Goal: Transaction & Acquisition: Download file/media

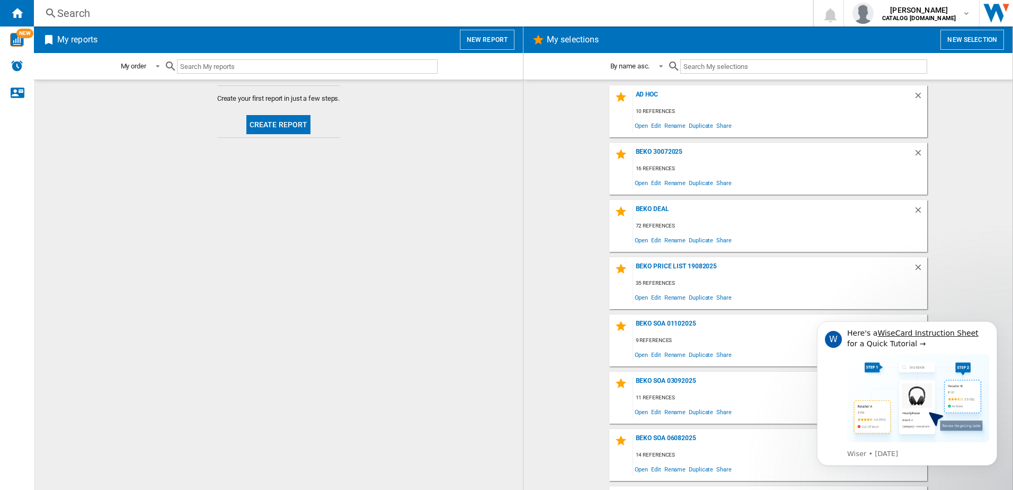
click at [967, 40] on button "New selection" at bounding box center [972, 40] width 64 height 20
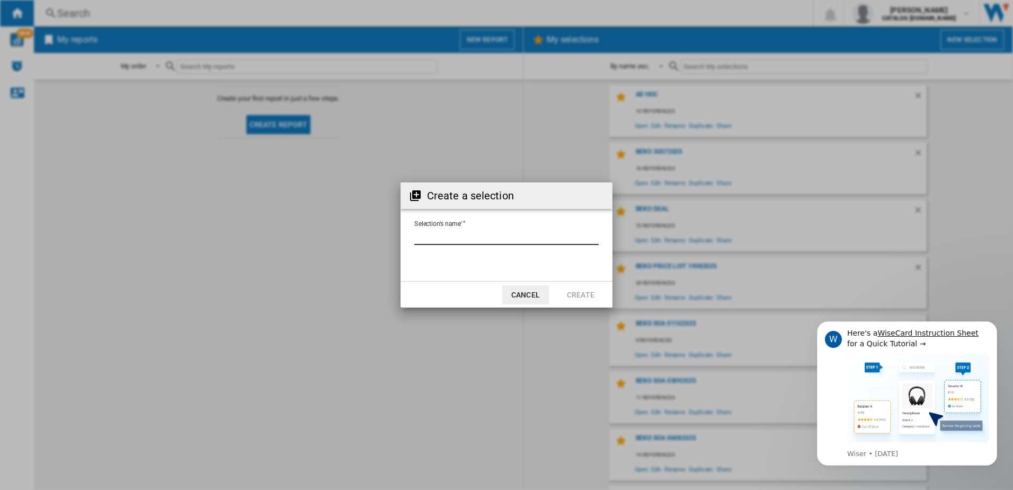
click at [469, 236] on input "Selection's name'" at bounding box center [506, 237] width 184 height 16
type input "**********"
click at [574, 296] on button "Create" at bounding box center [580, 294] width 47 height 19
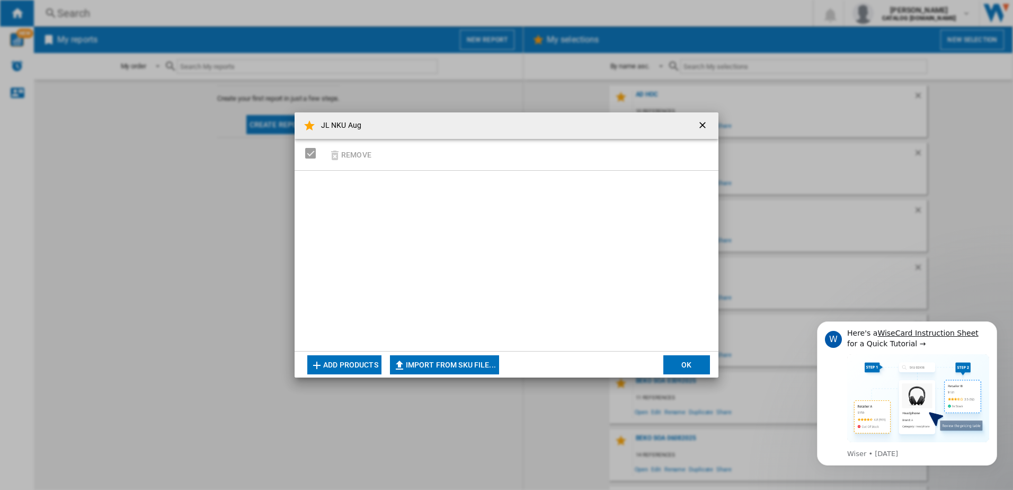
drag, startPoint x: 317, startPoint y: 186, endPoint x: 613, endPoint y: 275, distance: 309.4
click at [613, 275] on div at bounding box center [507, 261] width 424 height 180
click at [461, 367] on button "Import from SKU file..." at bounding box center [444, 364] width 109 height 19
type input "**********"
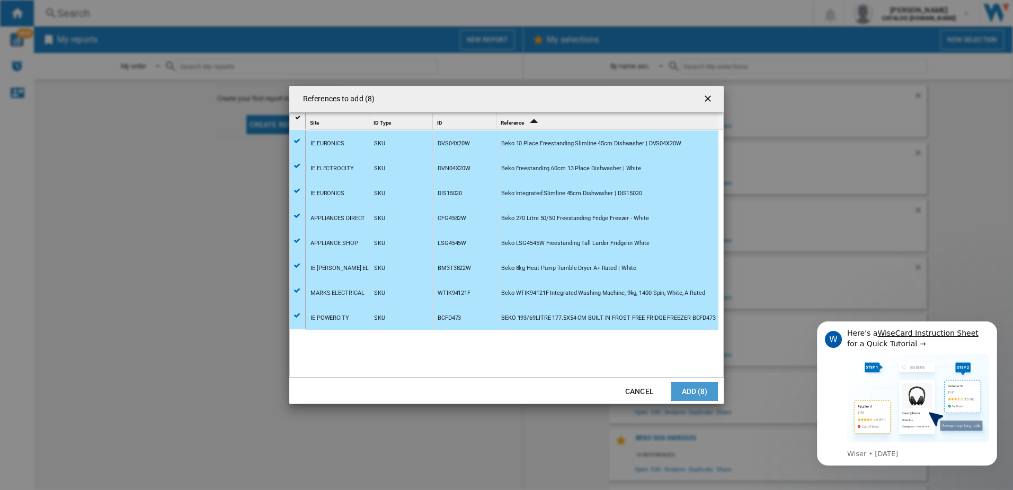
click at [698, 391] on button "Add (8)" at bounding box center [694, 390] width 47 height 19
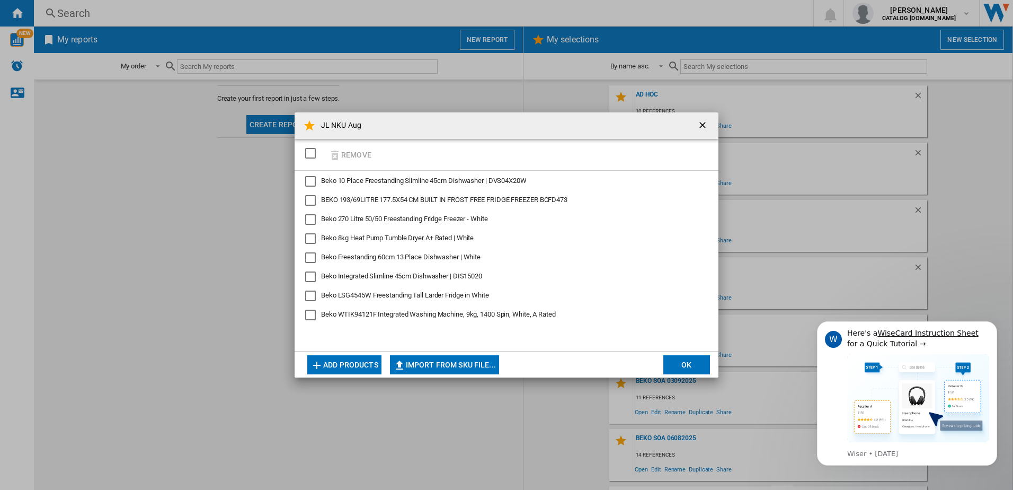
click at [681, 369] on button "OK" at bounding box center [686, 364] width 47 height 19
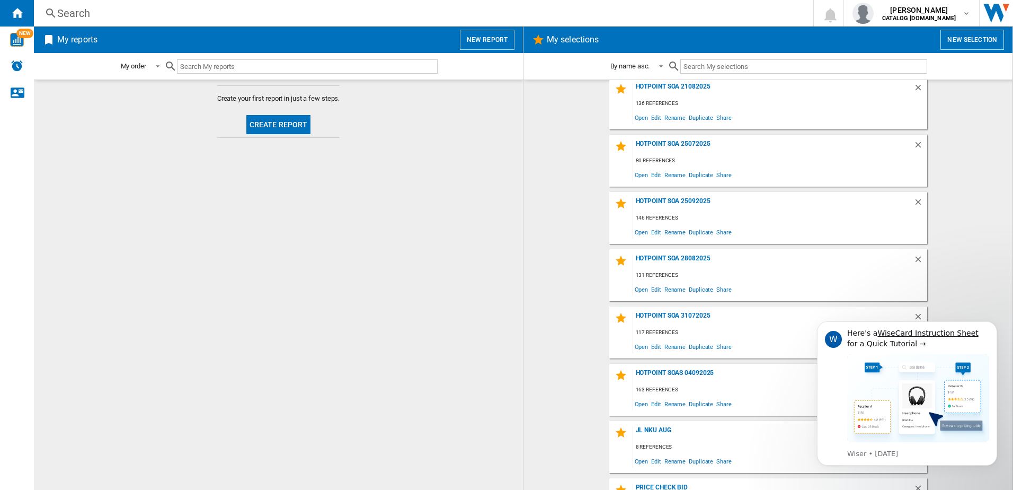
scroll to position [1364, 0]
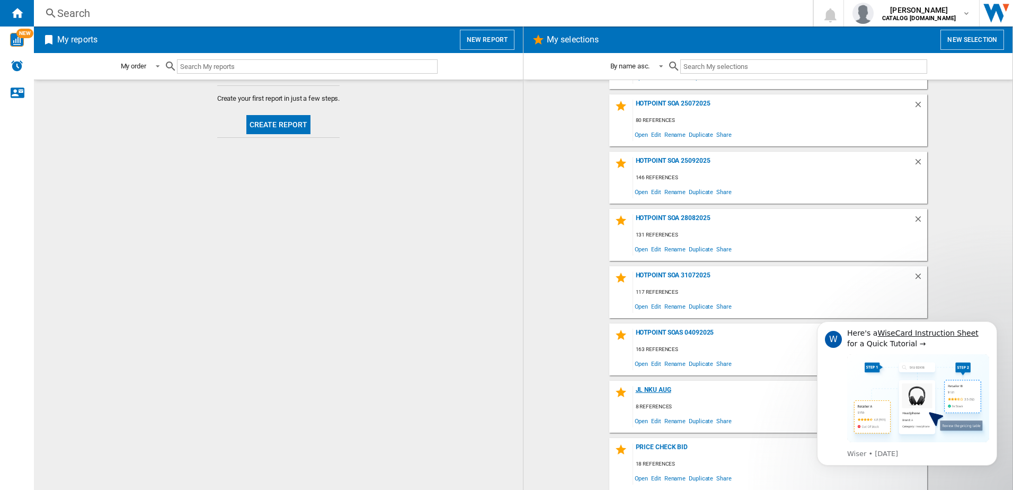
click at [664, 392] on div "JL NKU Aug" at bounding box center [773, 393] width 280 height 14
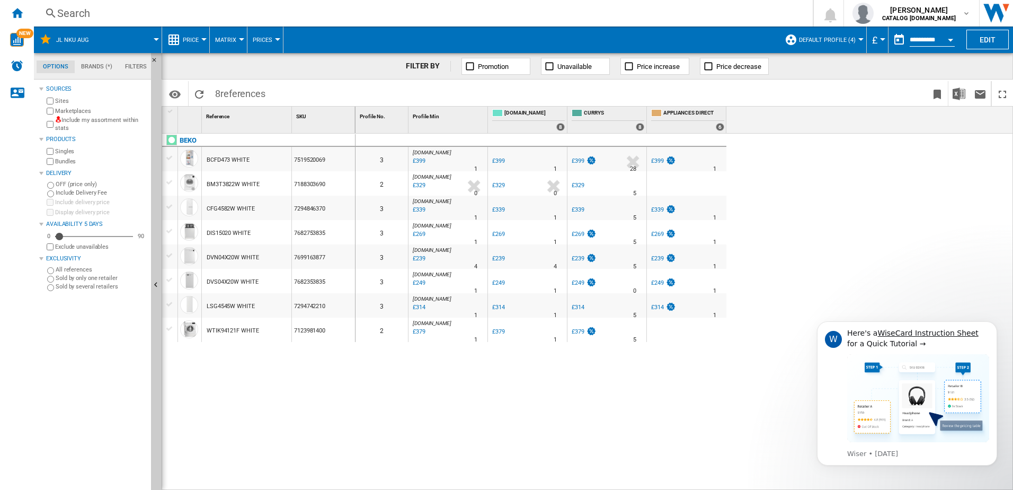
click at [835, 42] on span "Default profile (4)" at bounding box center [827, 40] width 57 height 7
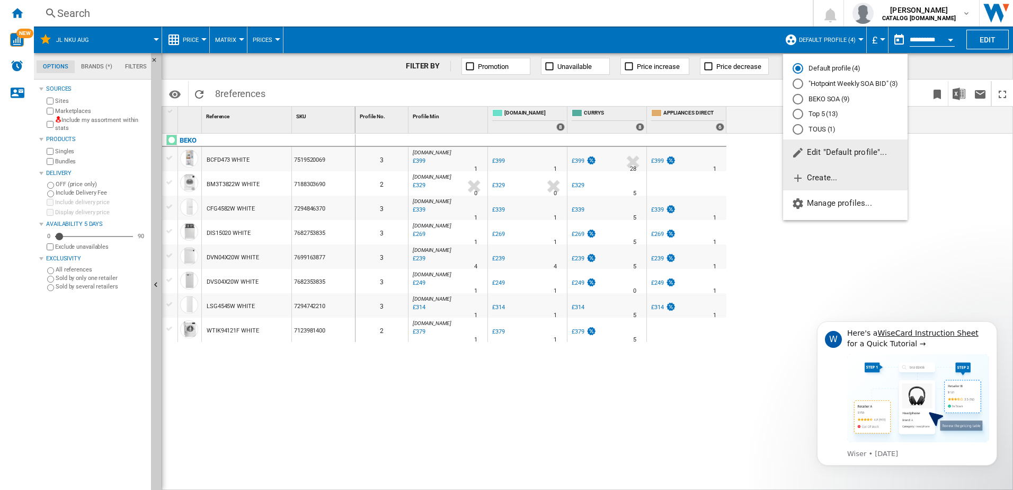
click at [803, 178] on ng-md-icon "button" at bounding box center [798, 178] width 13 height 13
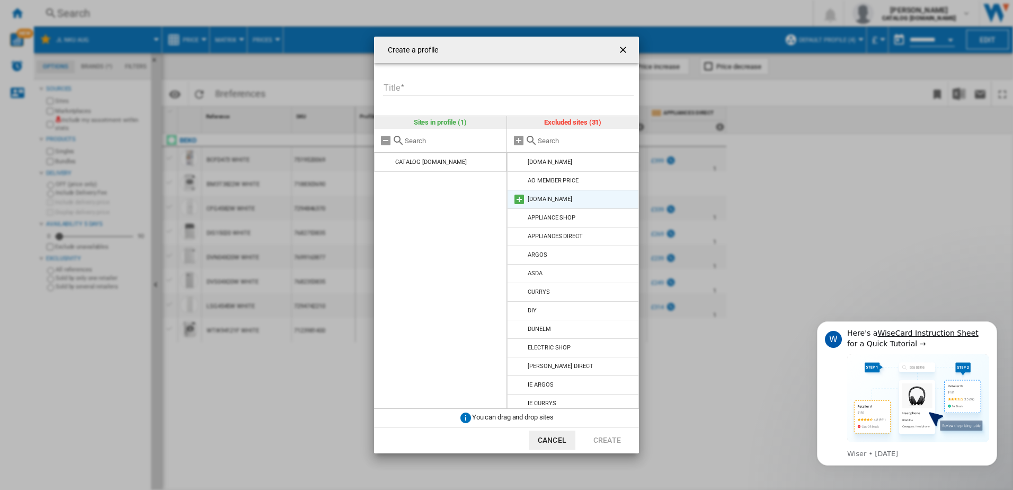
click at [520, 198] on md-icon at bounding box center [519, 199] width 13 height 13
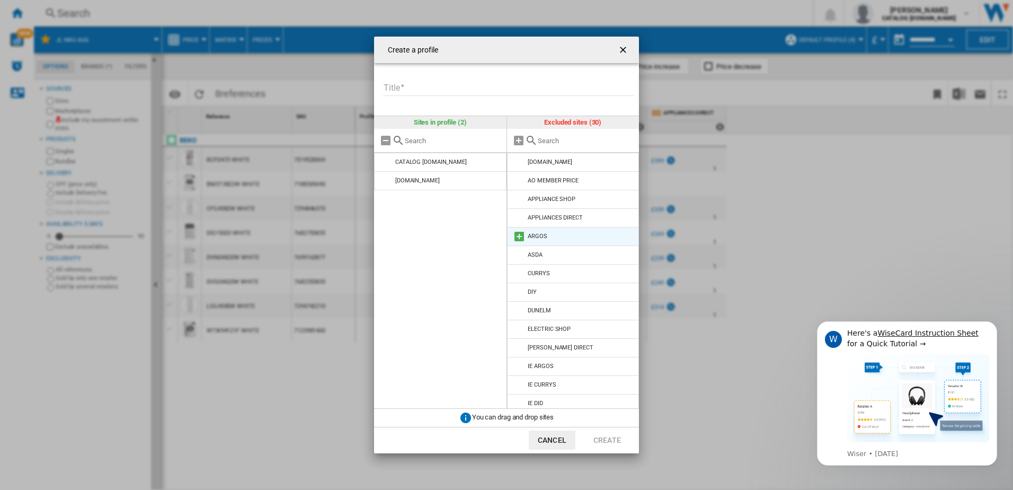
click at [516, 235] on md-icon at bounding box center [519, 236] width 13 height 13
click at [522, 251] on md-icon at bounding box center [519, 254] width 13 height 13
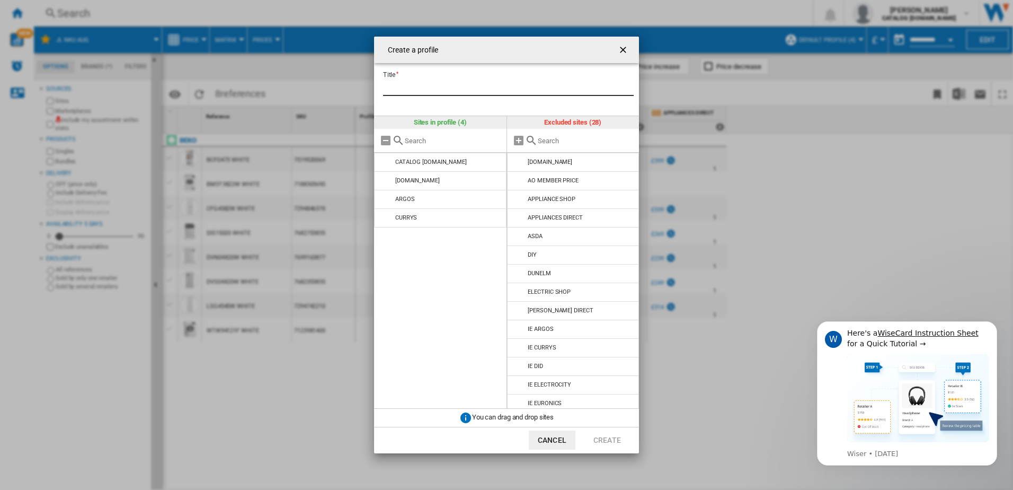
click at [409, 85] on input "Title" at bounding box center [508, 88] width 251 height 16
type input "***"
click at [607, 442] on button "Create" at bounding box center [607, 439] width 47 height 19
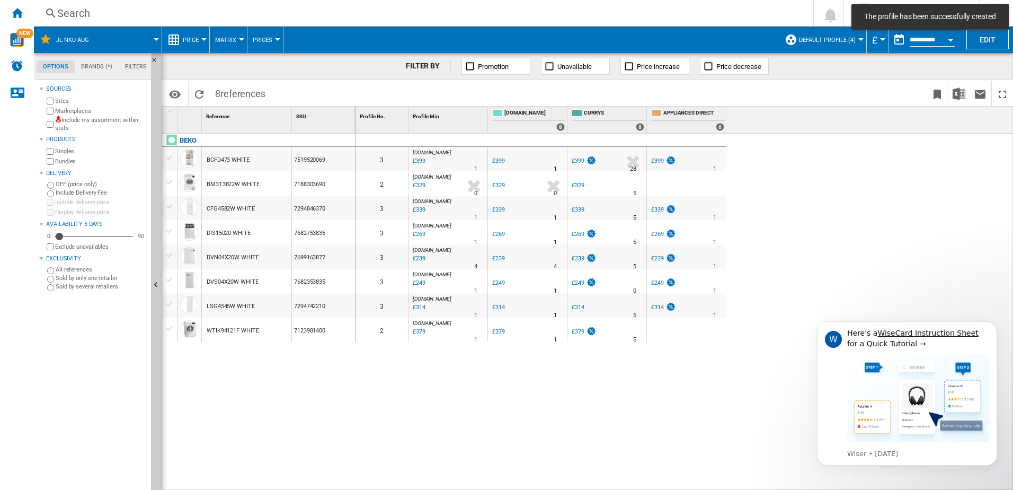
click at [850, 39] on span "Default profile (4)" at bounding box center [827, 40] width 57 height 7
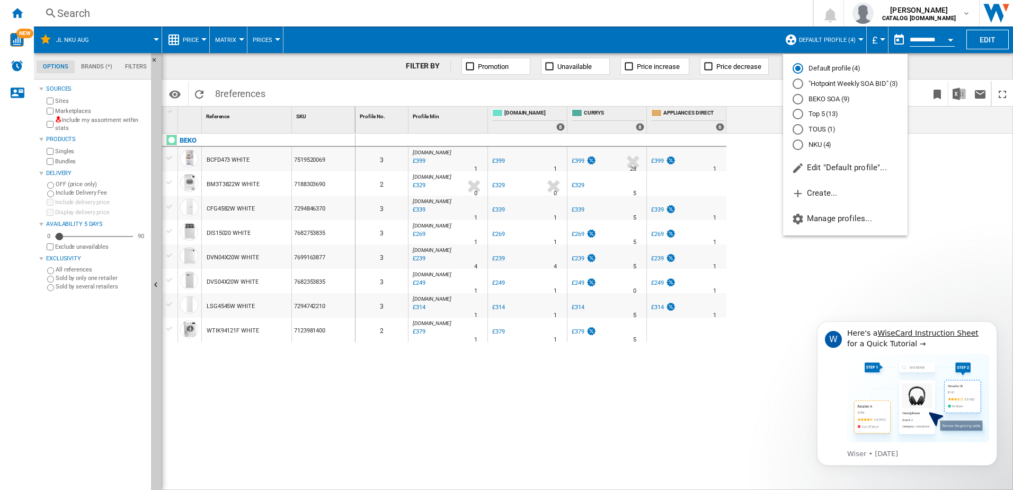
click at [801, 141] on div "NKU (4)" at bounding box center [798, 144] width 11 height 11
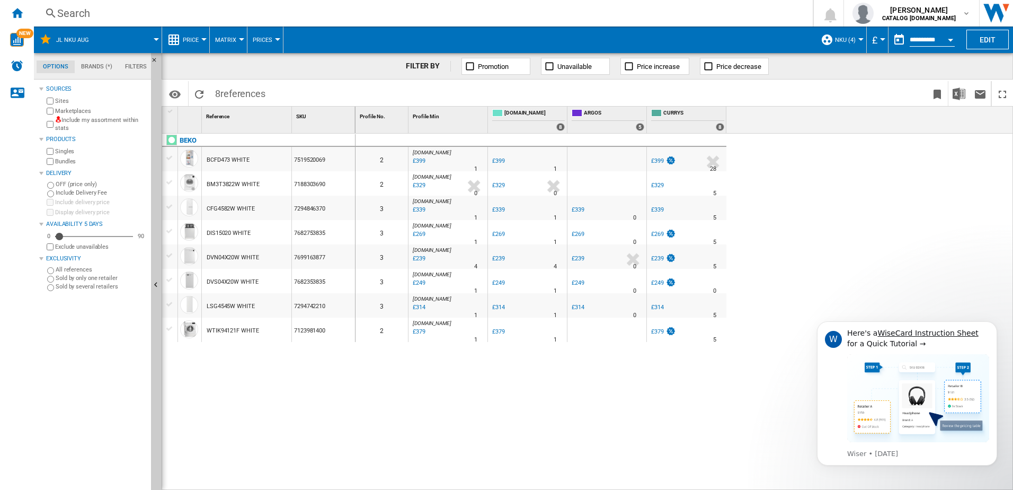
click at [152, 35] on span at bounding box center [130, 39] width 52 height 26
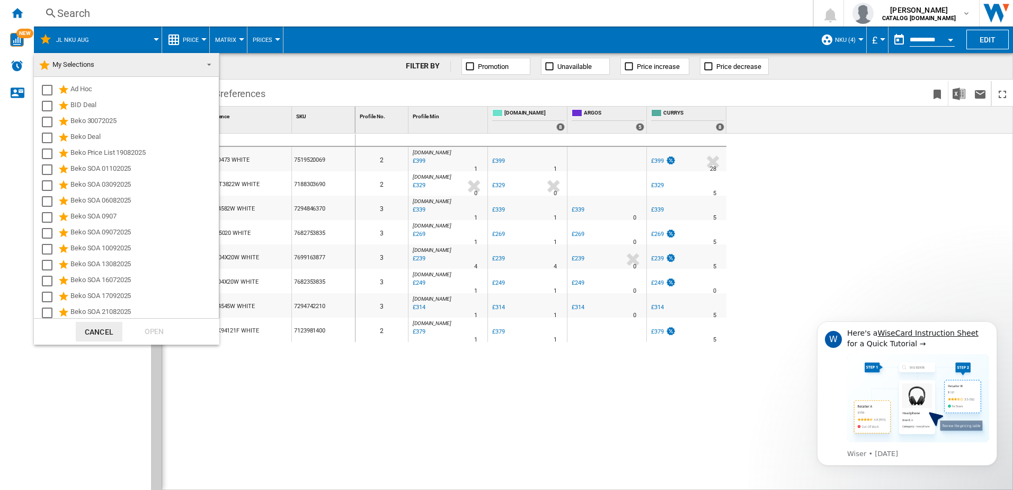
click at [202, 37] on md-backdrop at bounding box center [506, 245] width 1013 height 490
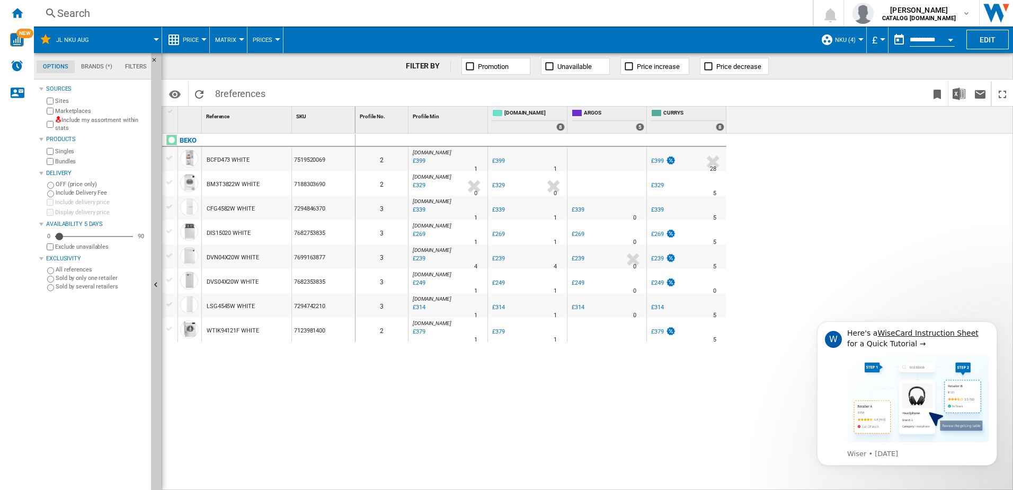
click at [204, 38] on button "Price" at bounding box center [193, 39] width 21 height 26
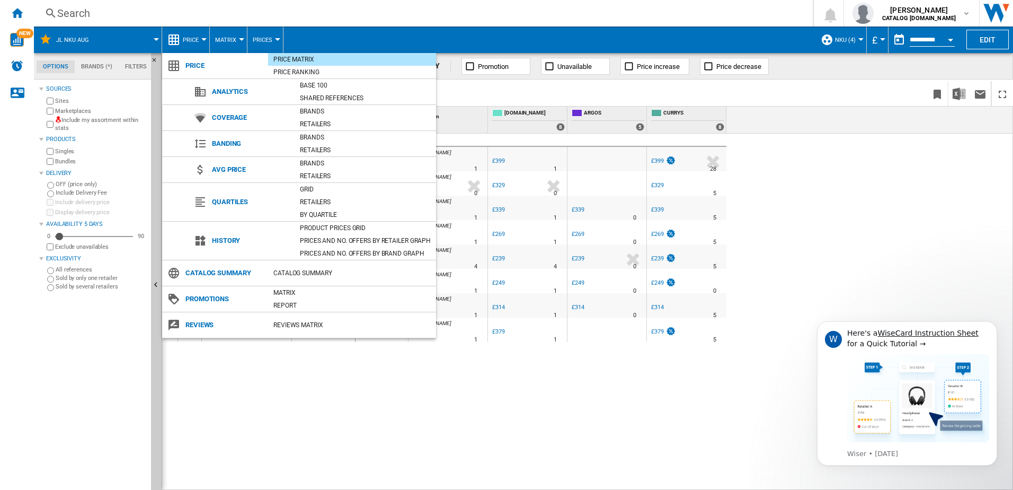
click at [241, 36] on md-backdrop at bounding box center [506, 245] width 1013 height 490
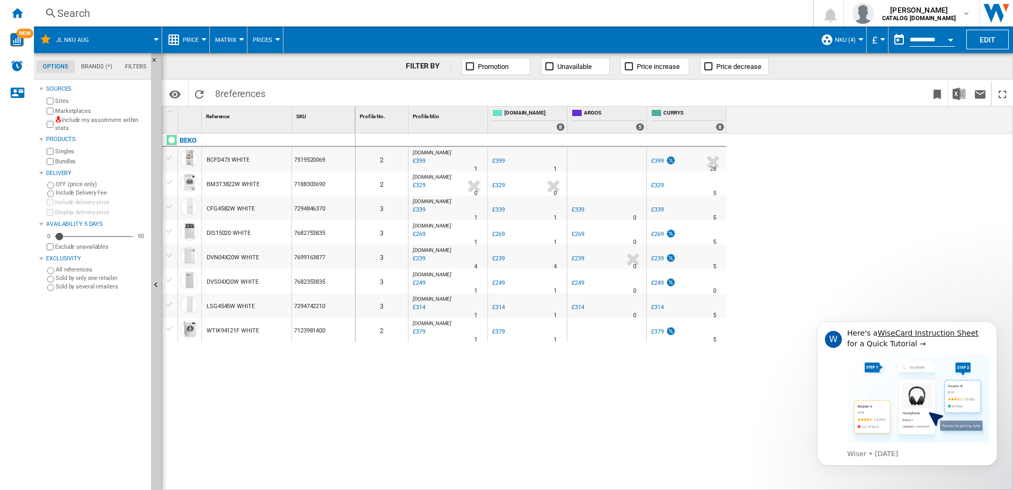
click at [239, 36] on button "Matrix" at bounding box center [228, 39] width 26 height 26
click at [266, 38] on md-backdrop at bounding box center [506, 245] width 1013 height 490
click at [266, 38] on span "Prices" at bounding box center [263, 40] width 20 height 7
click at [947, 39] on md-backdrop at bounding box center [506, 245] width 1013 height 490
click at [943, 39] on button "Open calendar" at bounding box center [950, 38] width 19 height 19
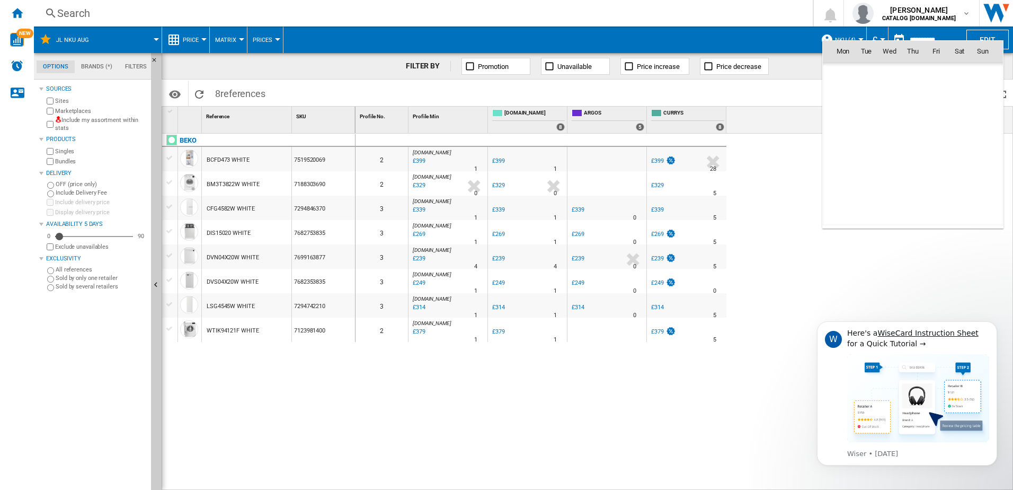
scroll to position [5054, 0]
click at [866, 73] on md-icon "October 2025" at bounding box center [863, 74] width 13 height 13
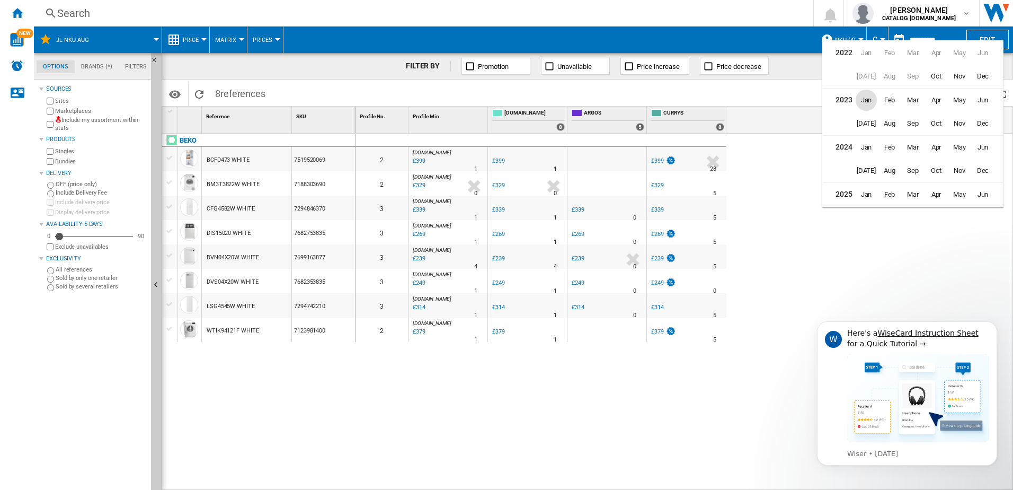
scroll to position [26, 0]
click at [891, 192] on span "Aug" at bounding box center [889, 191] width 21 height 21
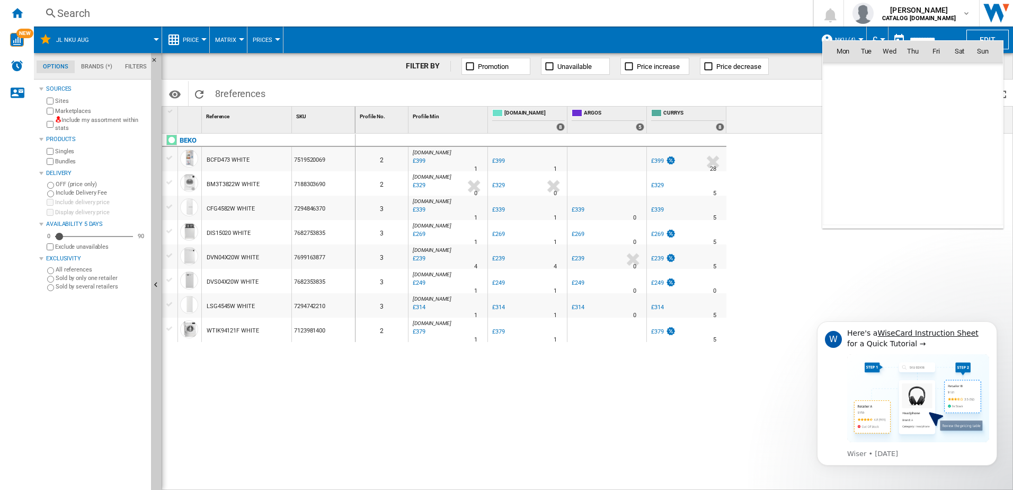
scroll to position [4773, 0]
click at [936, 70] on span "1" at bounding box center [936, 74] width 21 height 21
type input "**********"
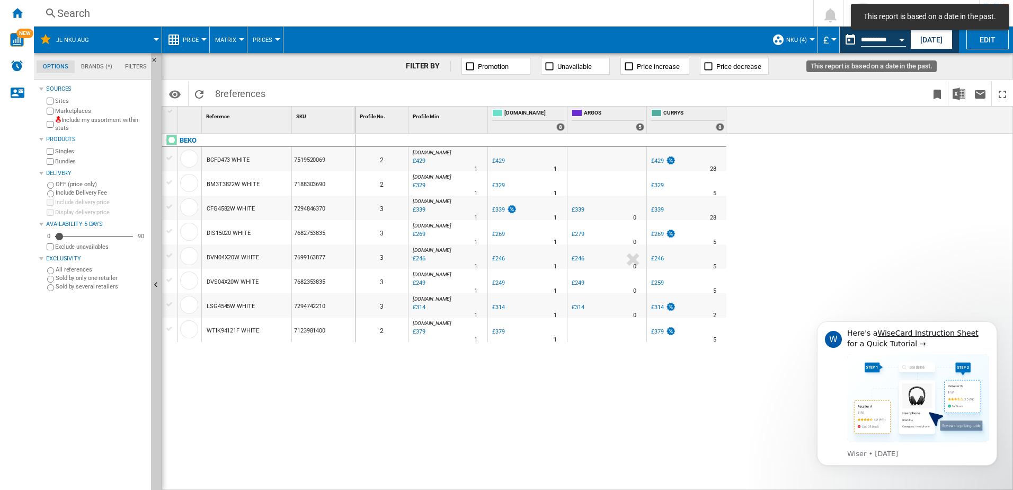
click at [899, 41] on button "Open calendar" at bounding box center [901, 38] width 19 height 19
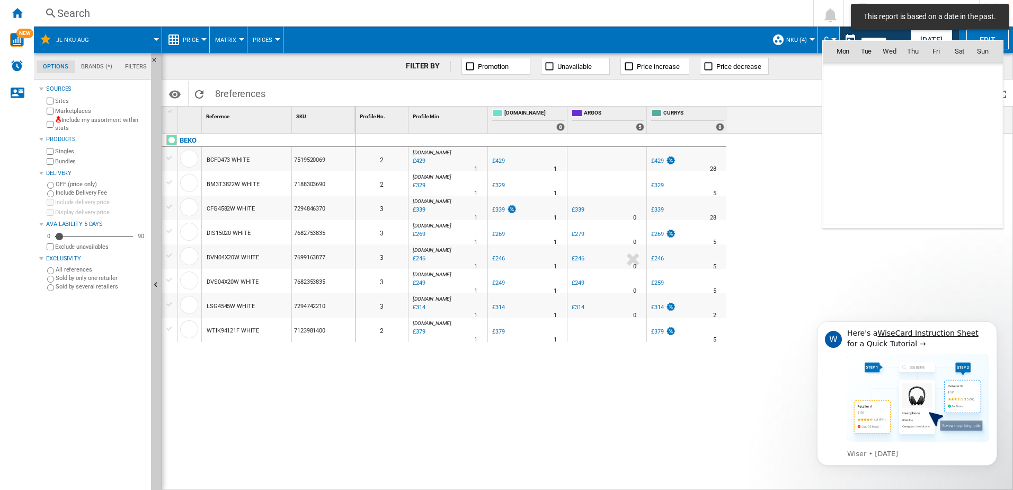
scroll to position [4773, 0]
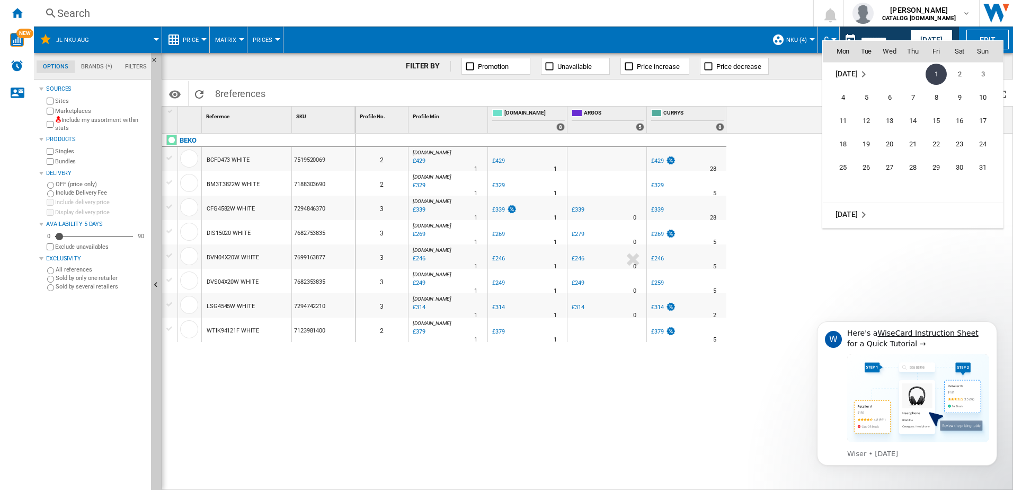
click at [844, 72] on span "[DATE]" at bounding box center [846, 73] width 22 height 8
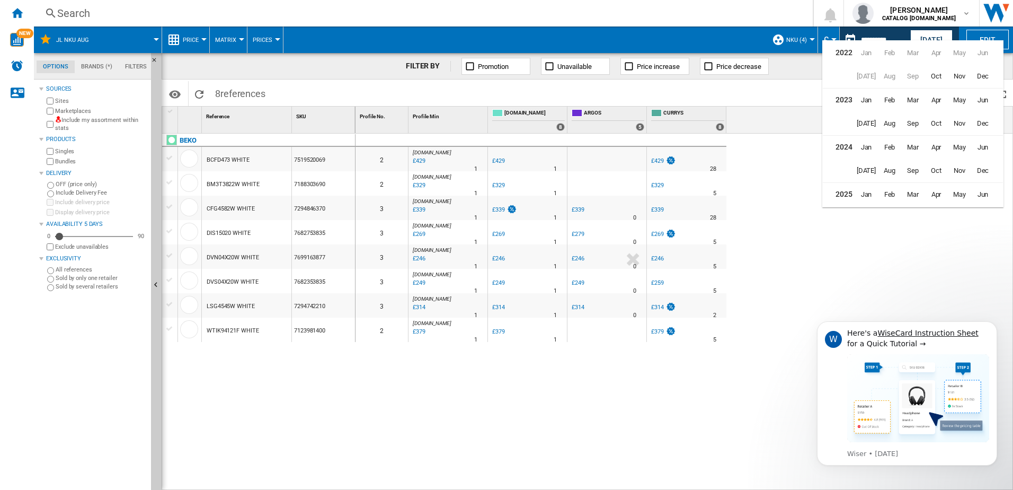
scroll to position [26, 0]
click at [888, 190] on span "Aug" at bounding box center [889, 191] width 21 height 21
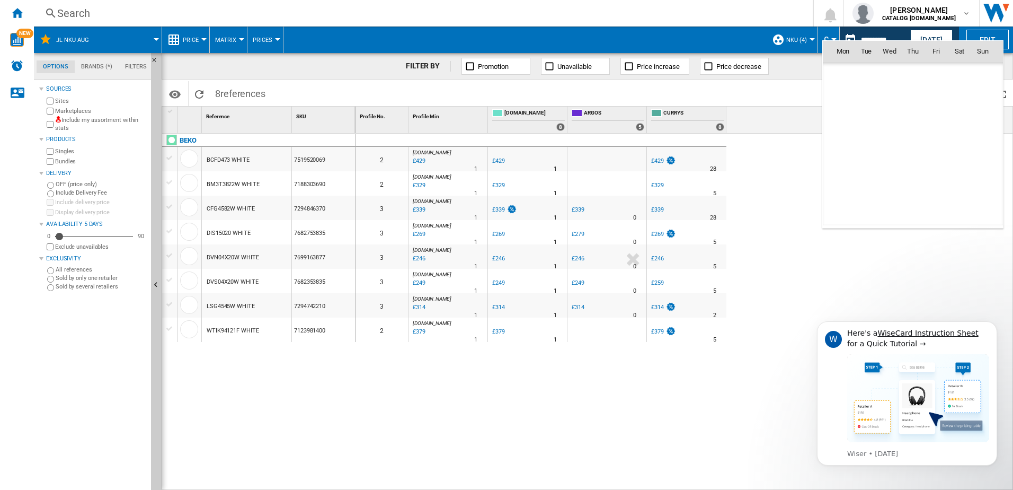
scroll to position [4773, 0]
click at [792, 263] on div at bounding box center [506, 245] width 1013 height 490
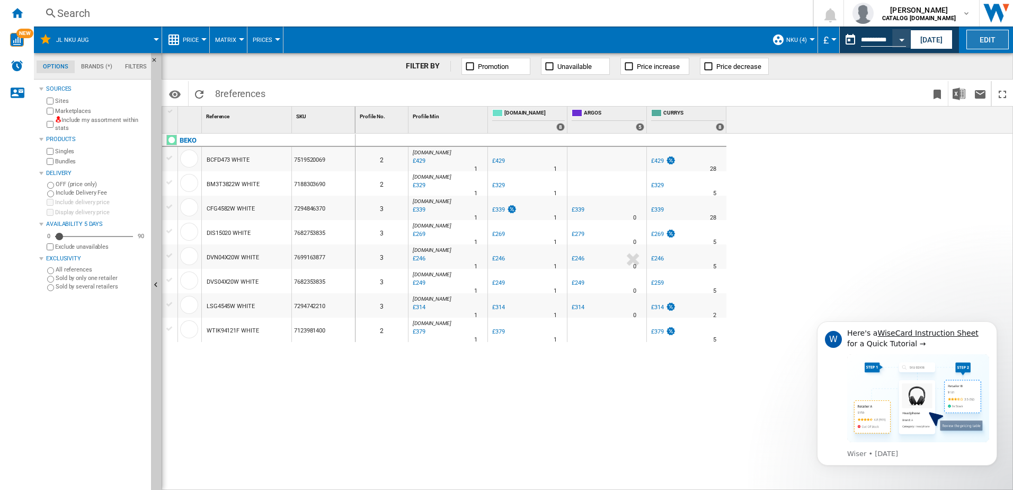
click at [974, 38] on button "Edit" at bounding box center [987, 40] width 42 height 20
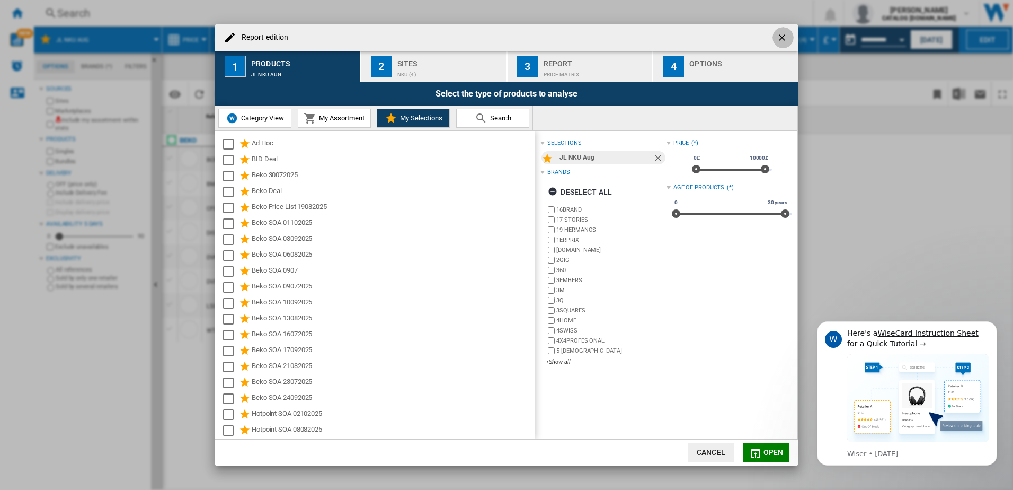
click at [785, 37] on ng-md-icon "getI18NText('BUTTONS.CLOSE_DIALOG')" at bounding box center [783, 38] width 13 height 13
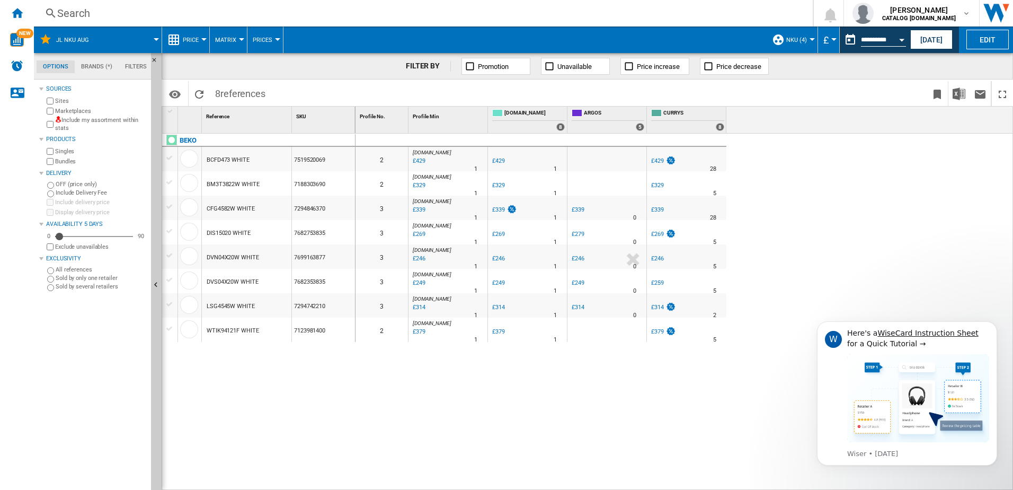
click at [185, 39] on span "Price" at bounding box center [191, 40] width 16 height 7
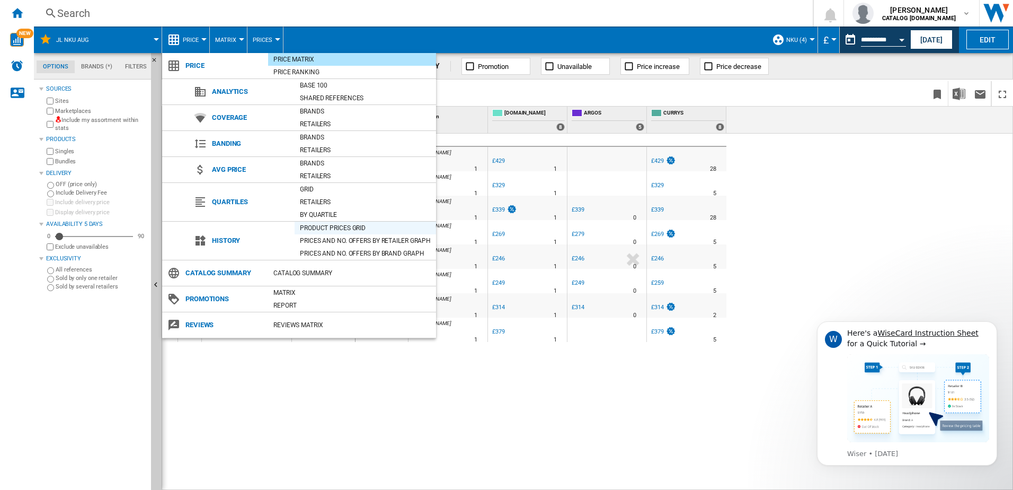
click at [329, 228] on div "Product prices grid" at bounding box center [365, 228] width 141 height 11
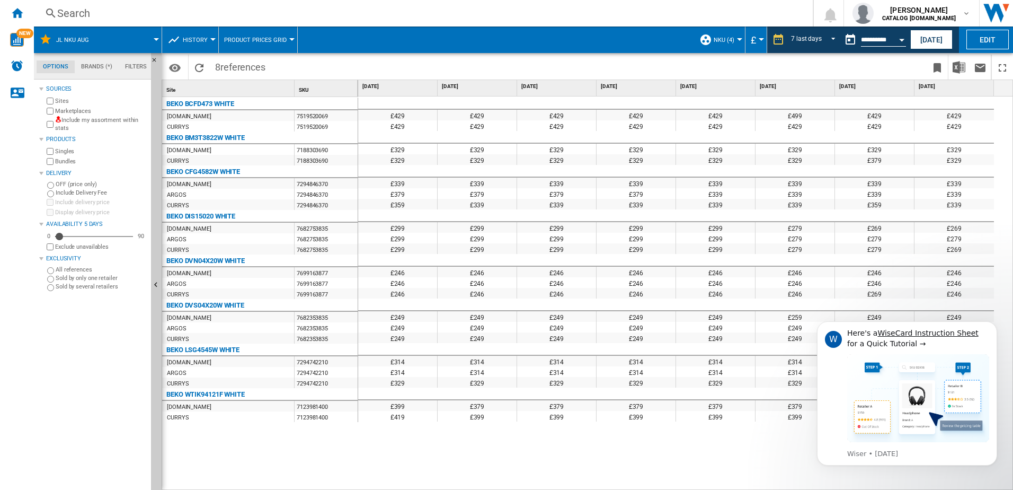
click at [944, 122] on div "£429" at bounding box center [953, 125] width 79 height 11
click at [830, 37] on span "REPORTS.WIZARD.STEPS.REPORT.STEPS.REPORT_OPTIONS.PERIOD: 7 last days" at bounding box center [830, 39] width 13 height 10
click at [810, 104] on div "31 last days" at bounding box center [806, 104] width 34 height 9
click at [901, 39] on div "Open calendar" at bounding box center [901, 40] width 5 height 3
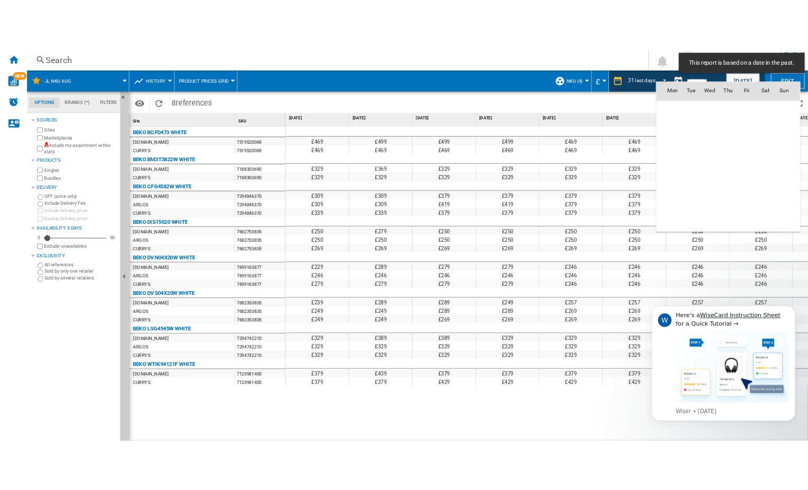
scroll to position [4773, 0]
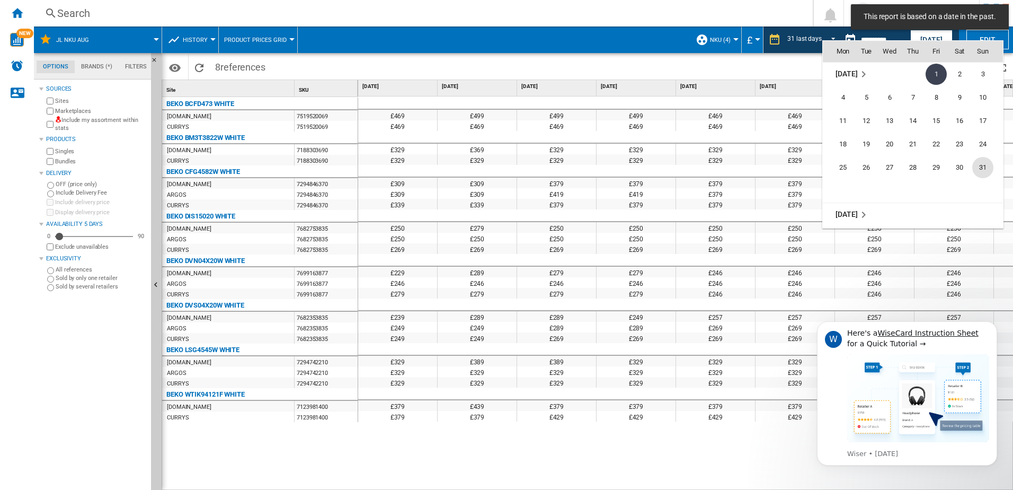
click at [983, 168] on span "31" at bounding box center [982, 167] width 21 height 21
type input "**********"
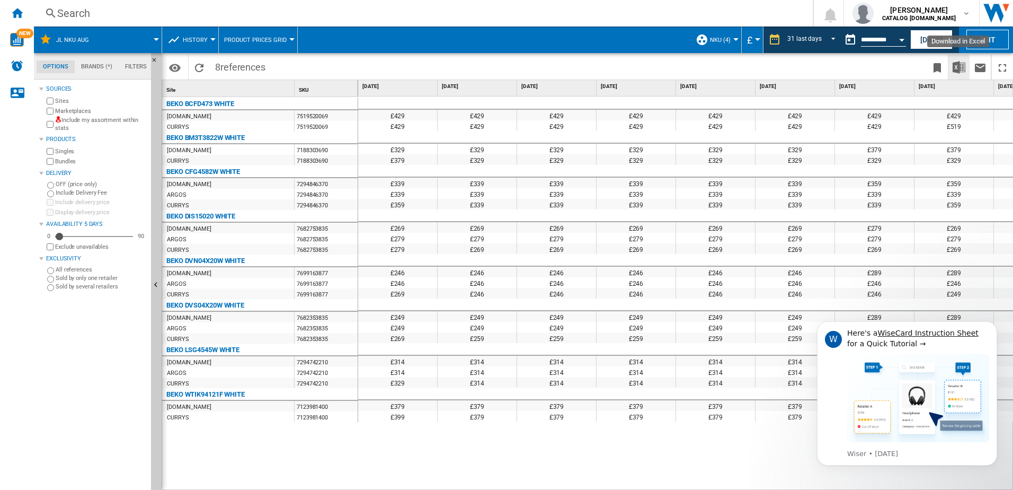
click at [955, 66] on img "Download in Excel" at bounding box center [959, 67] width 13 height 13
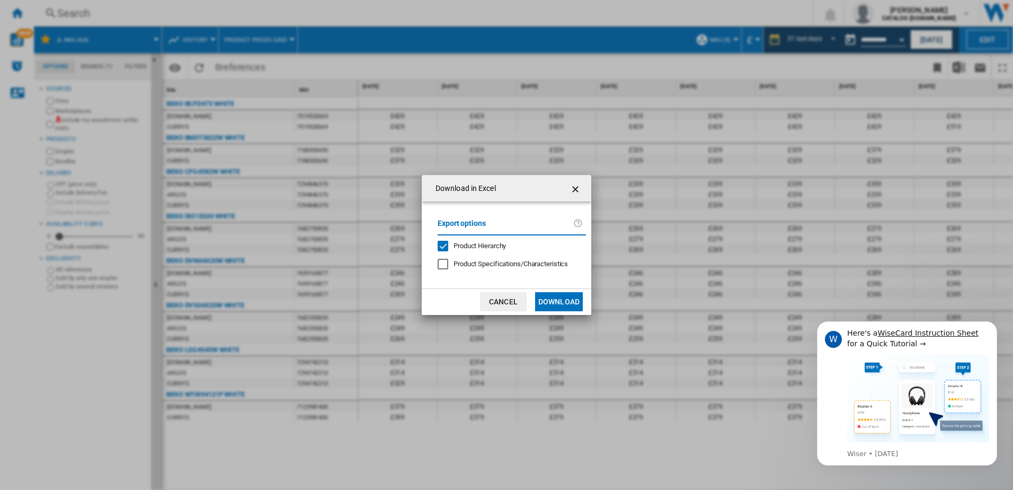
click at [558, 298] on button "Download" at bounding box center [559, 301] width 48 height 19
